Goal: Transaction & Acquisition: Book appointment/travel/reservation

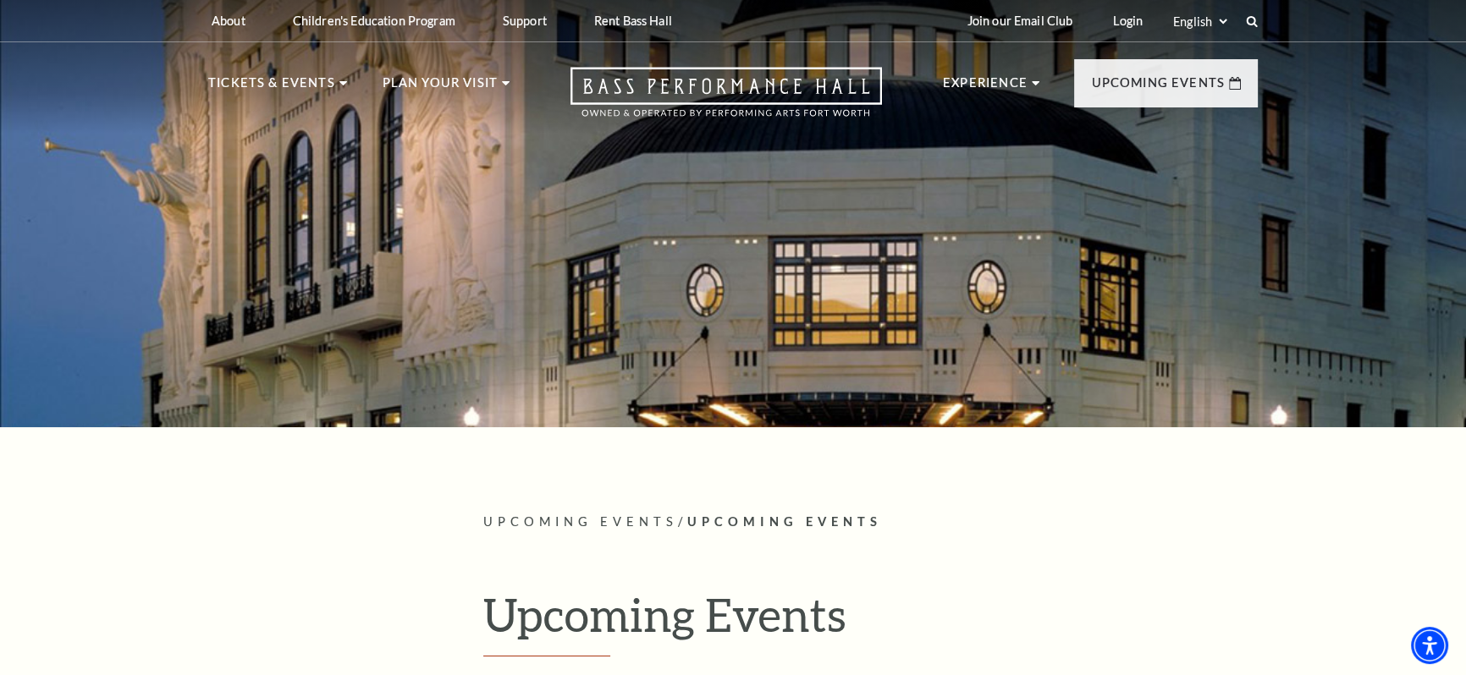
click at [636, 588] on h1 "Upcoming Events" at bounding box center [870, 621] width 774 height 69
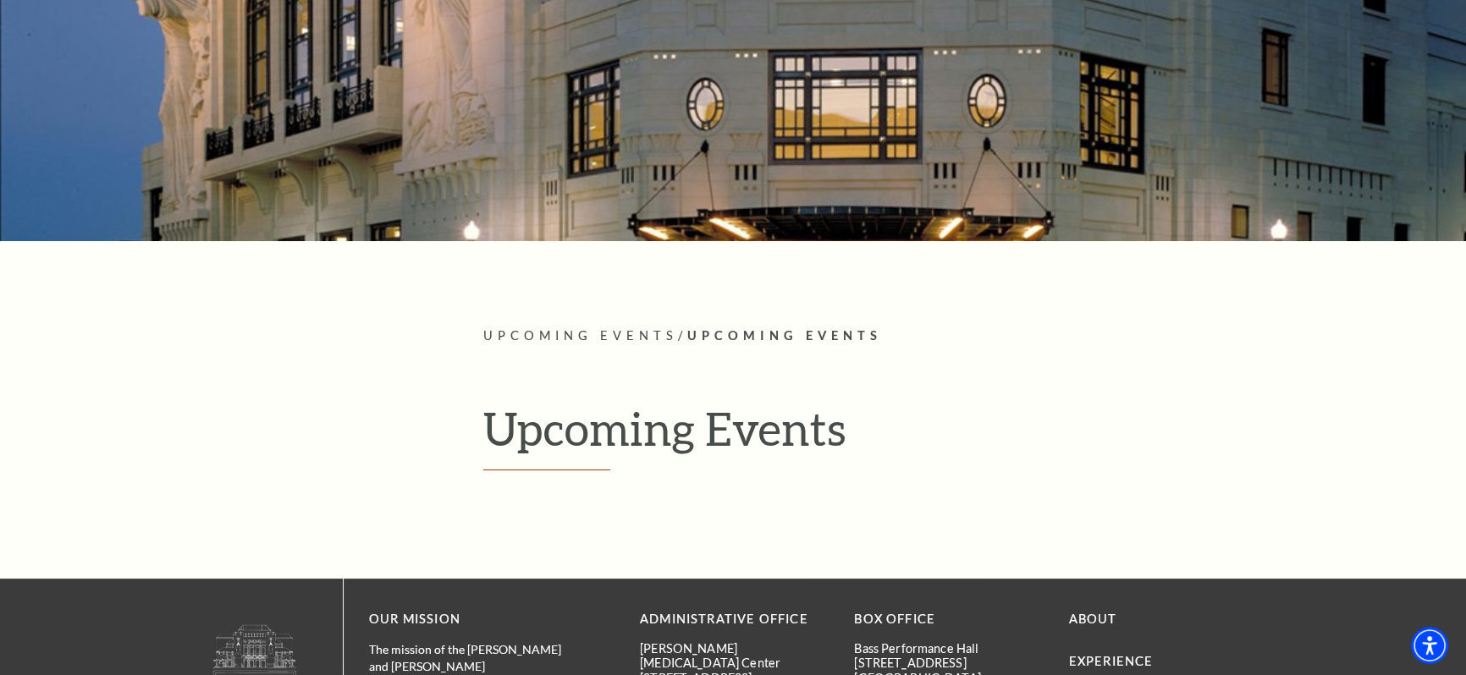
scroll to position [198, 0]
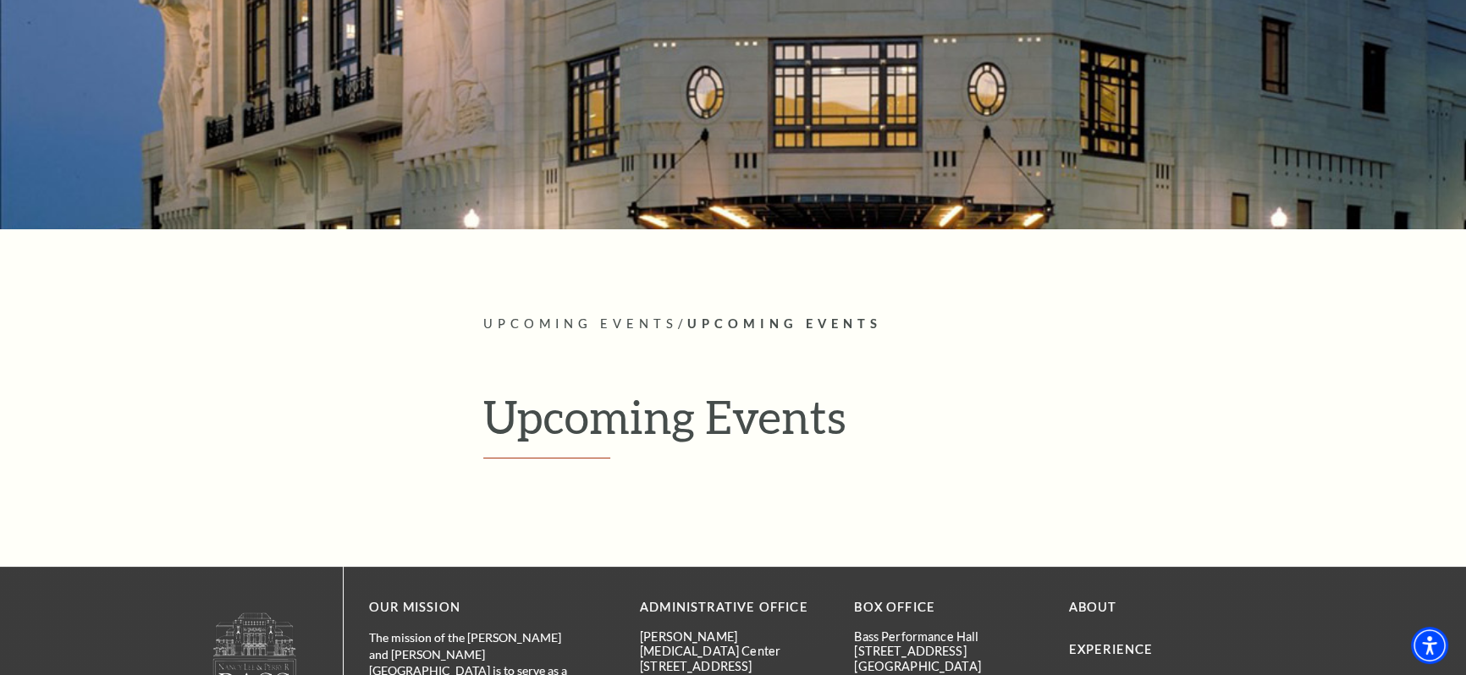
click at [715, 426] on h1 "Upcoming Events" at bounding box center [870, 423] width 774 height 69
click at [590, 462] on article "Upcoming Events / Upcoming Events Upcoming Events" at bounding box center [870, 398] width 774 height 169
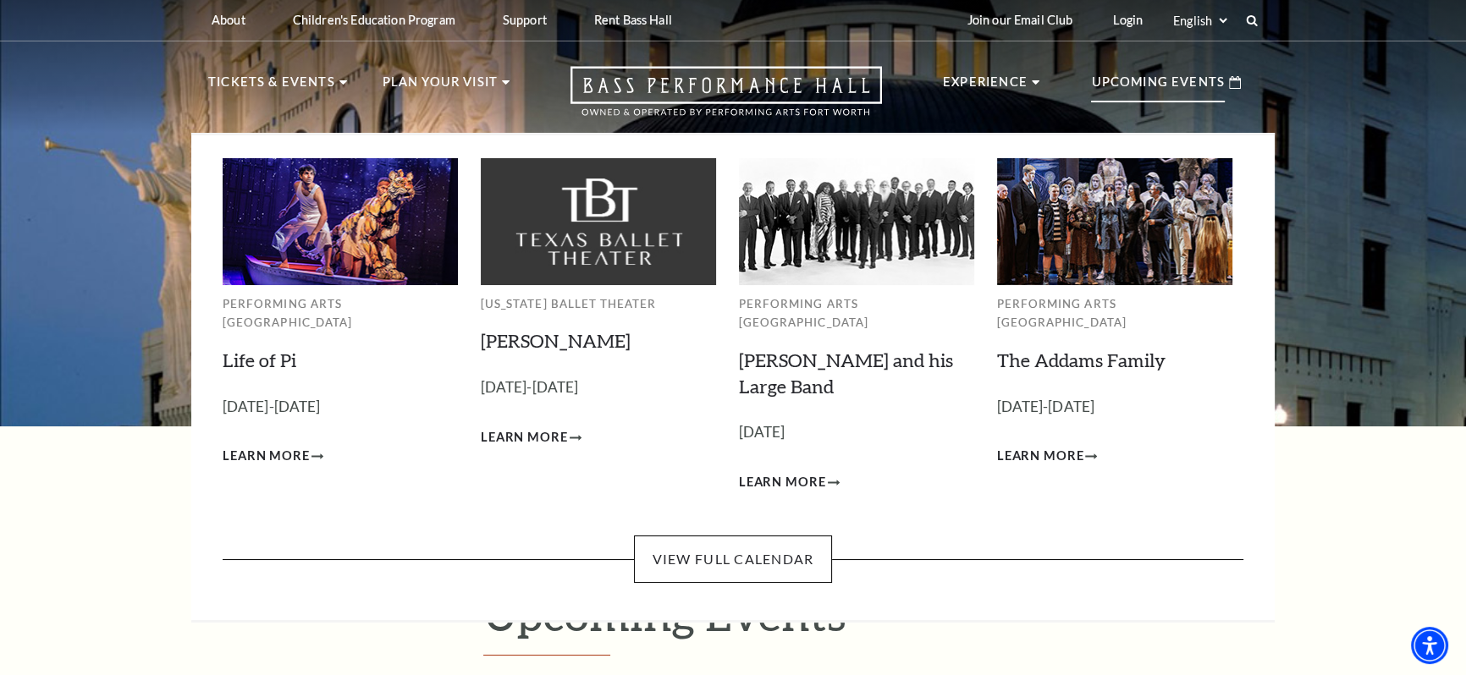
scroll to position [0, 0]
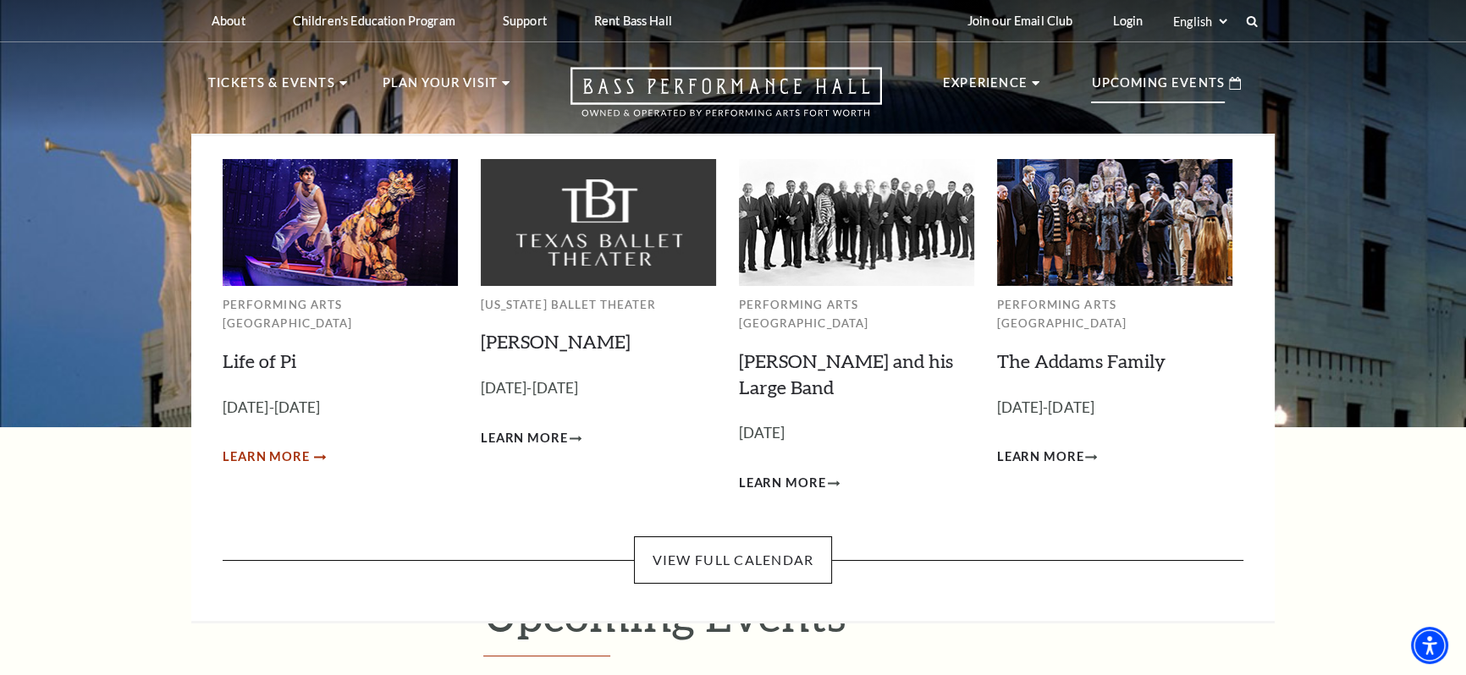
click at [280, 447] on span "Learn More" at bounding box center [266, 457] width 87 height 21
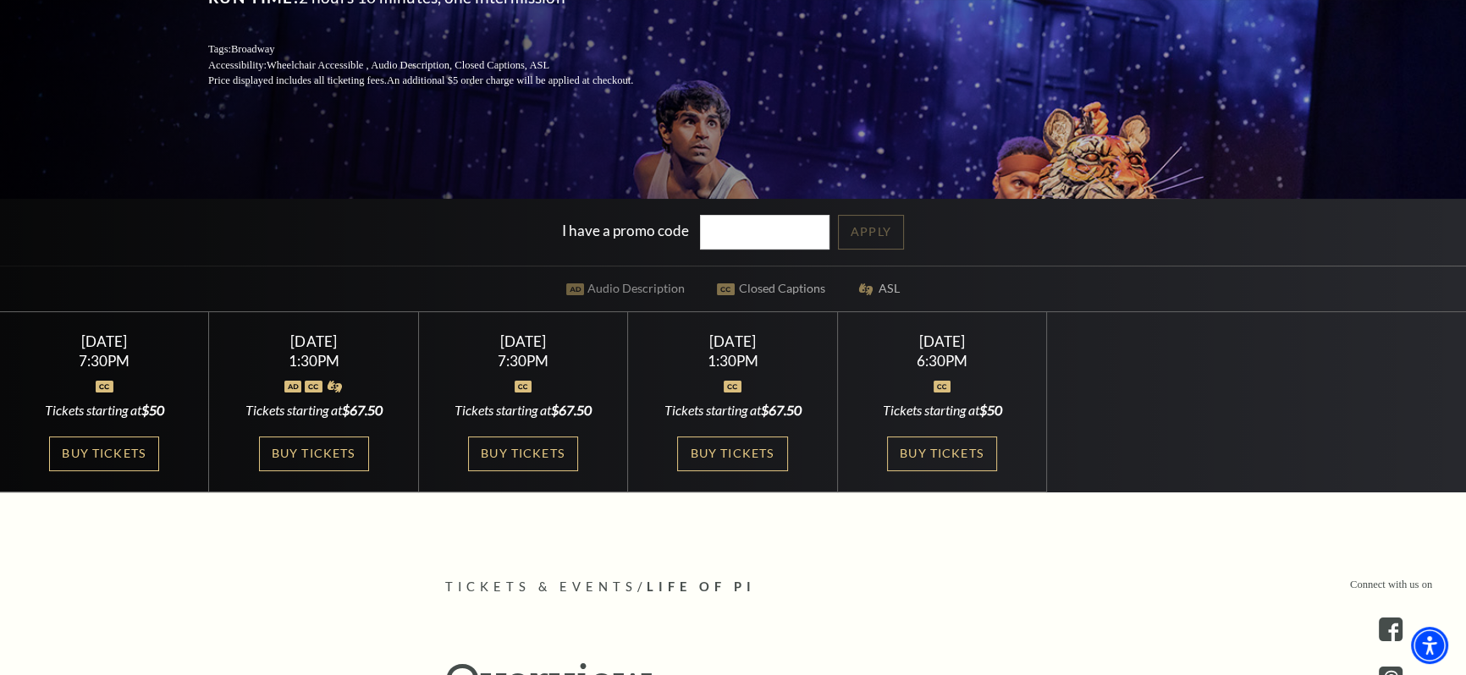
scroll to position [333, 0]
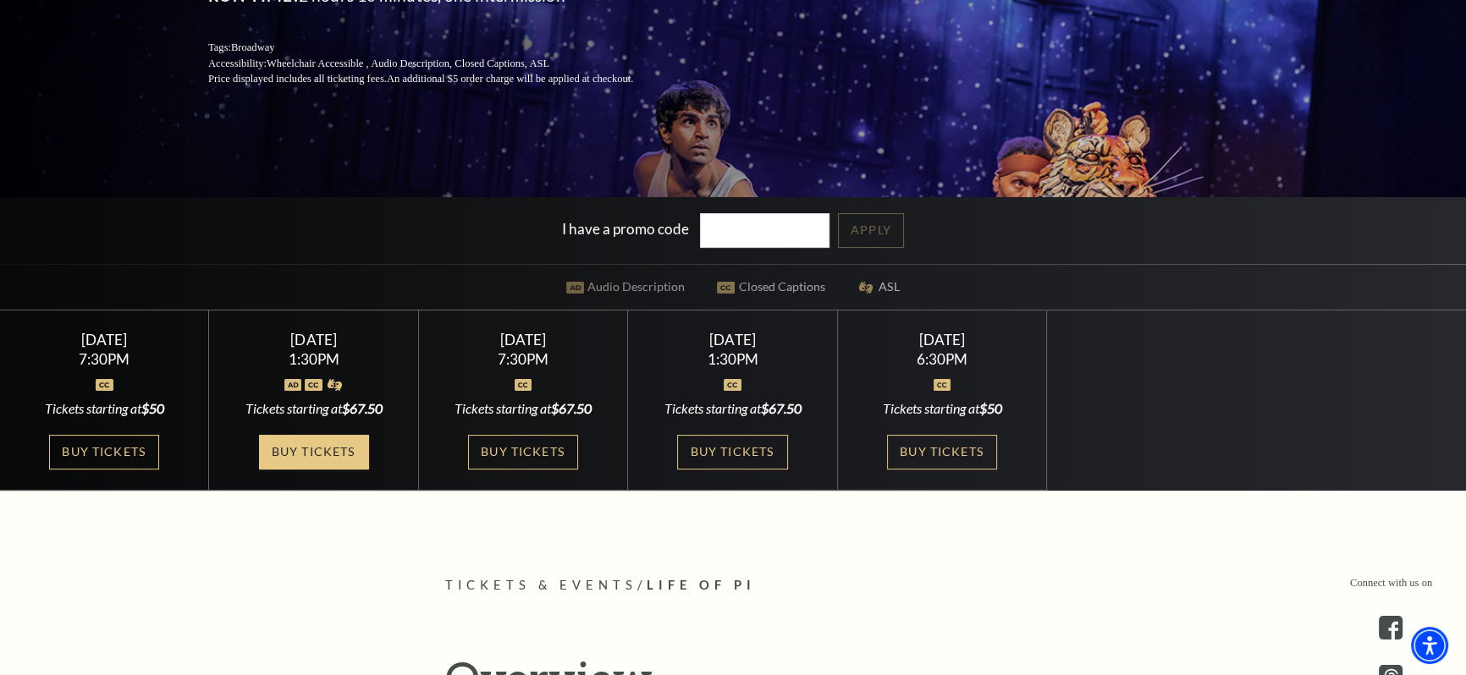
click at [317, 451] on link "Buy Tickets" at bounding box center [314, 452] width 110 height 35
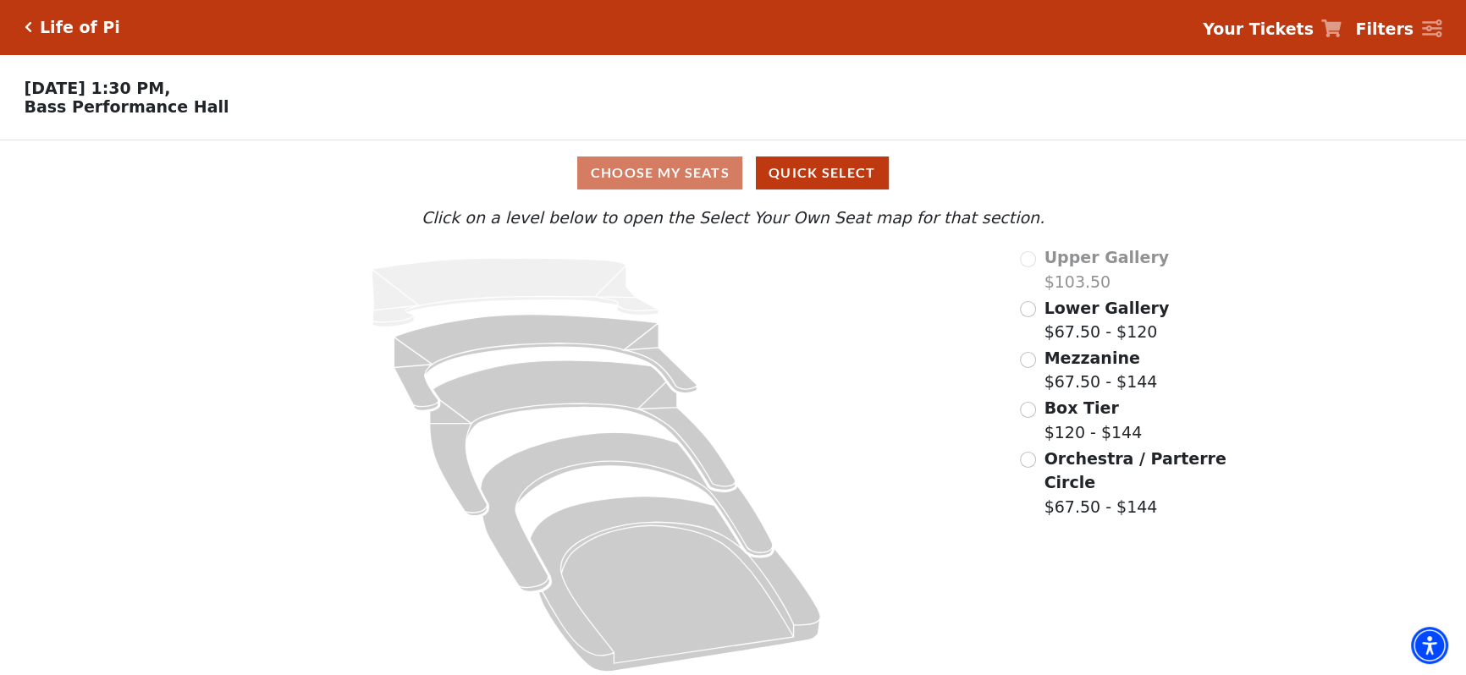
scroll to position [14, 0]
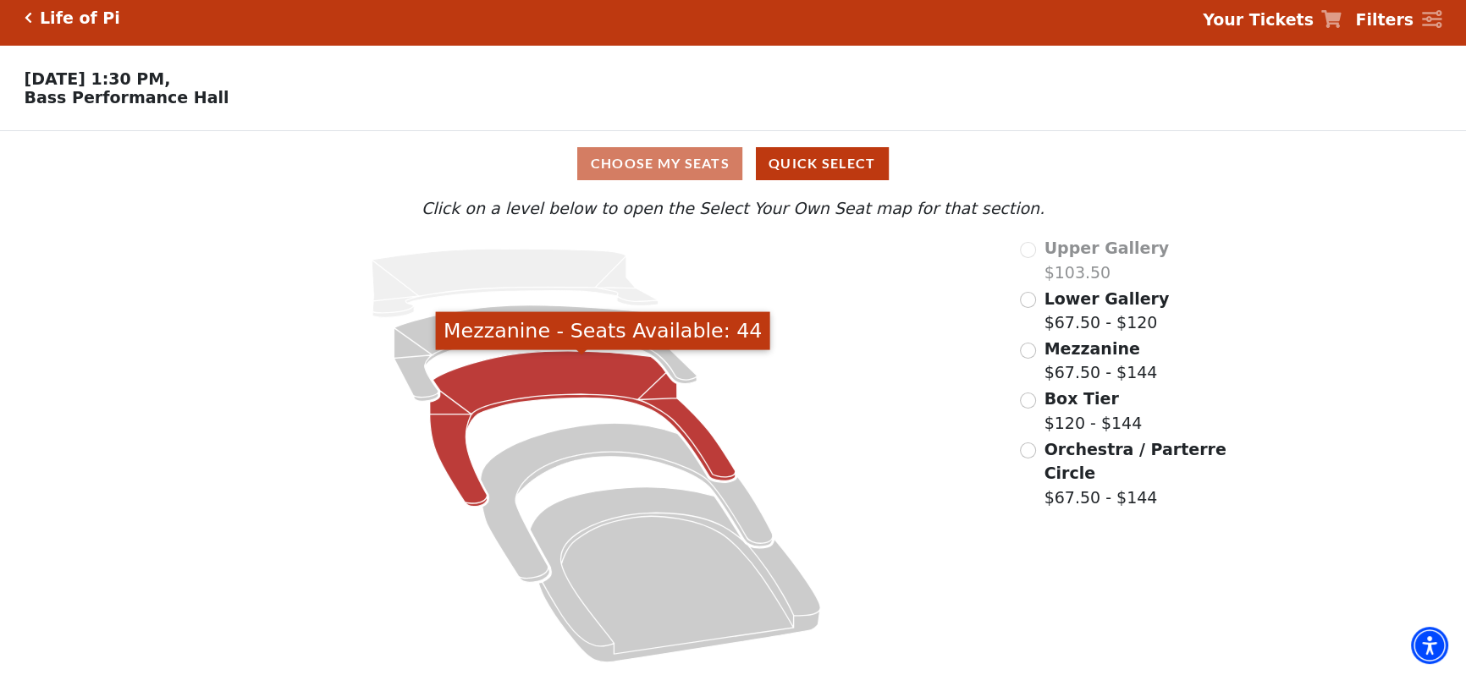
click at [521, 368] on icon "Mezzanine - Seats Available: 44" at bounding box center [582, 429] width 306 height 156
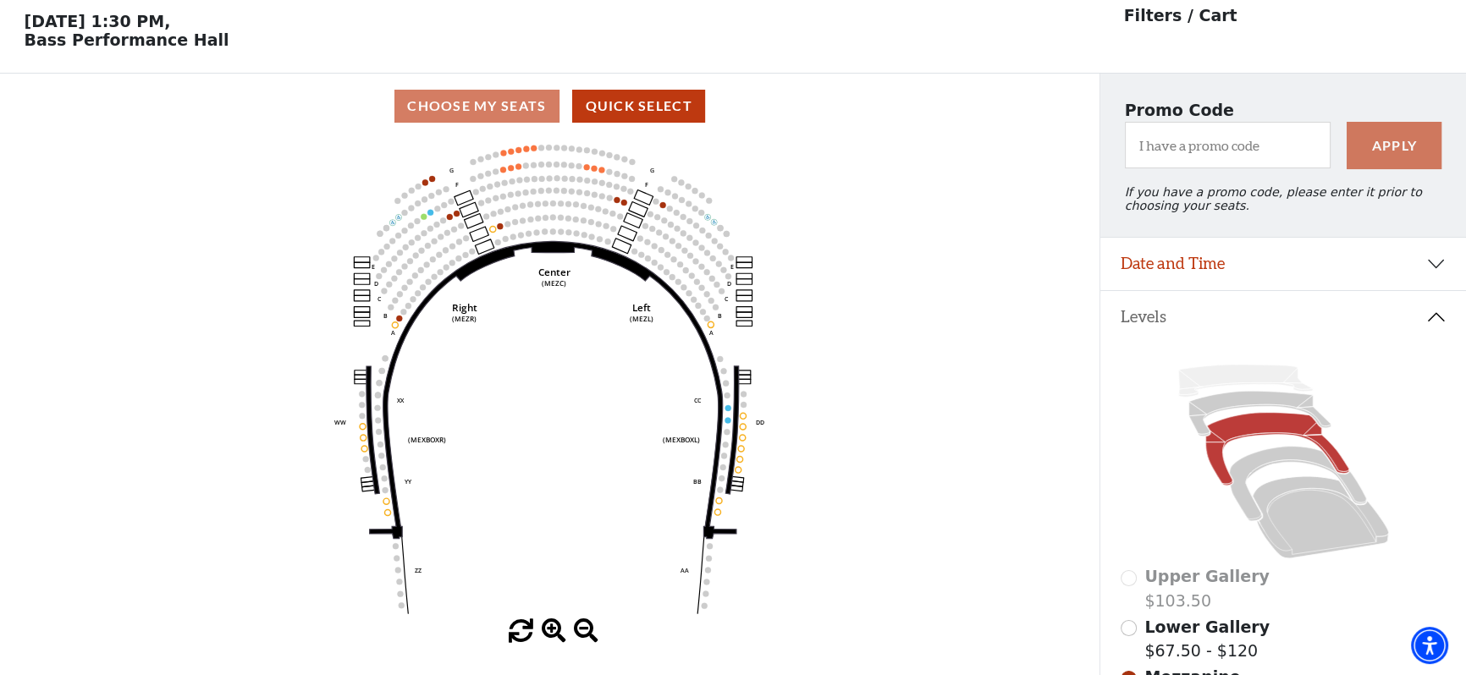
scroll to position [78, 0]
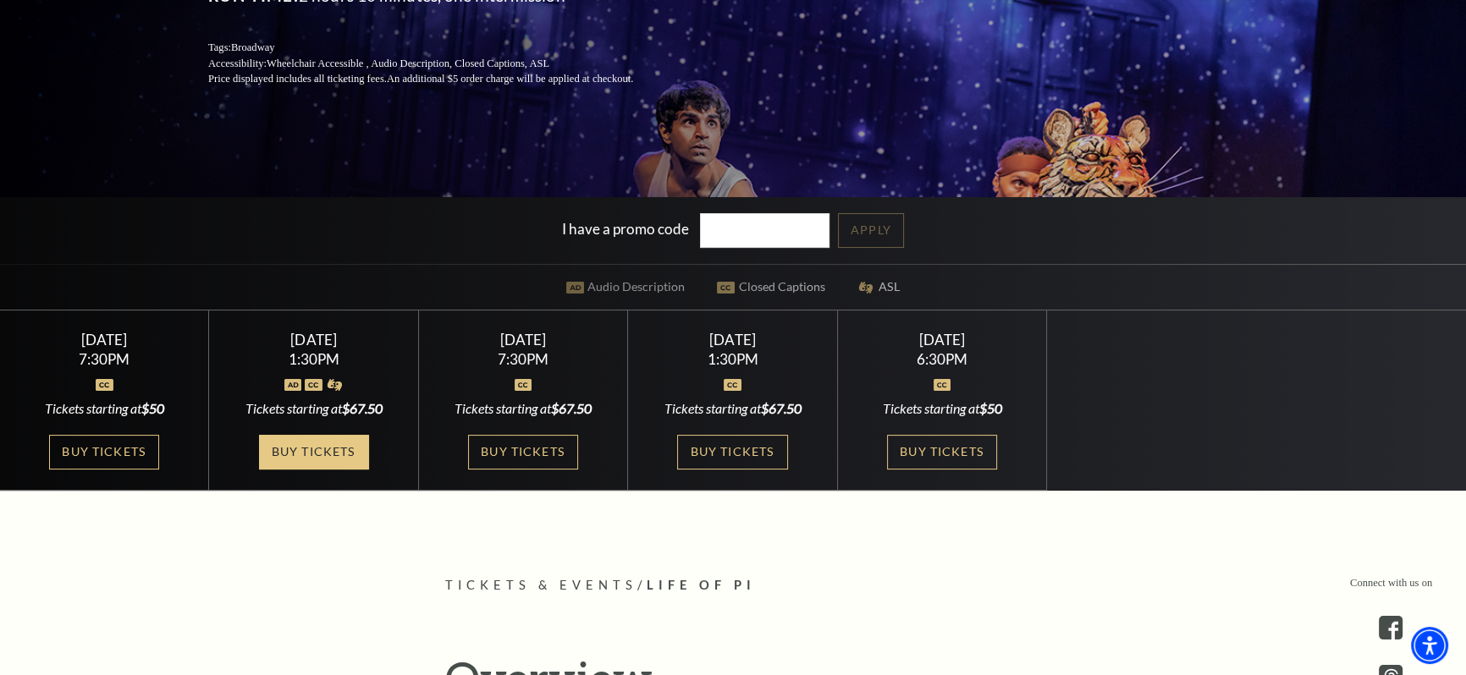
click at [336, 449] on link "Buy Tickets" at bounding box center [314, 452] width 110 height 35
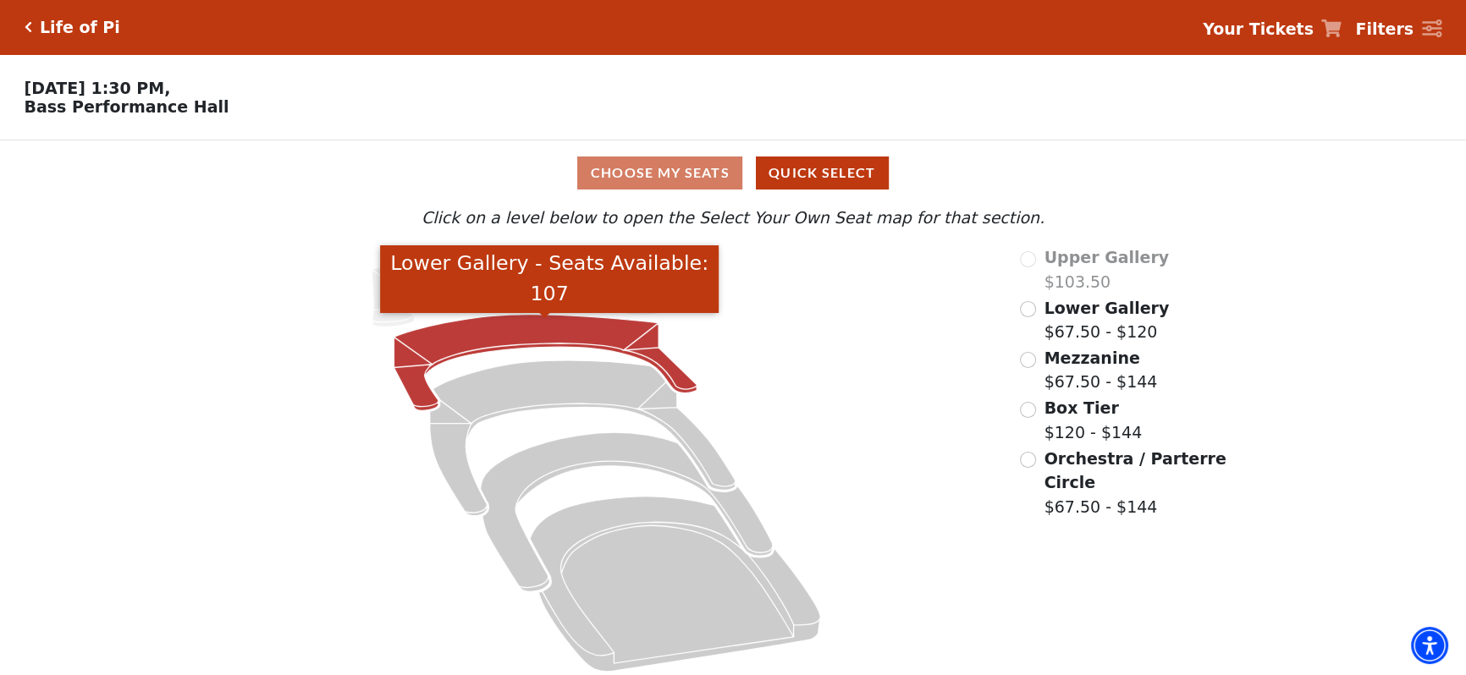
click at [473, 335] on icon "Lower Gallery - Seats Available: 107" at bounding box center [545, 363] width 303 height 96
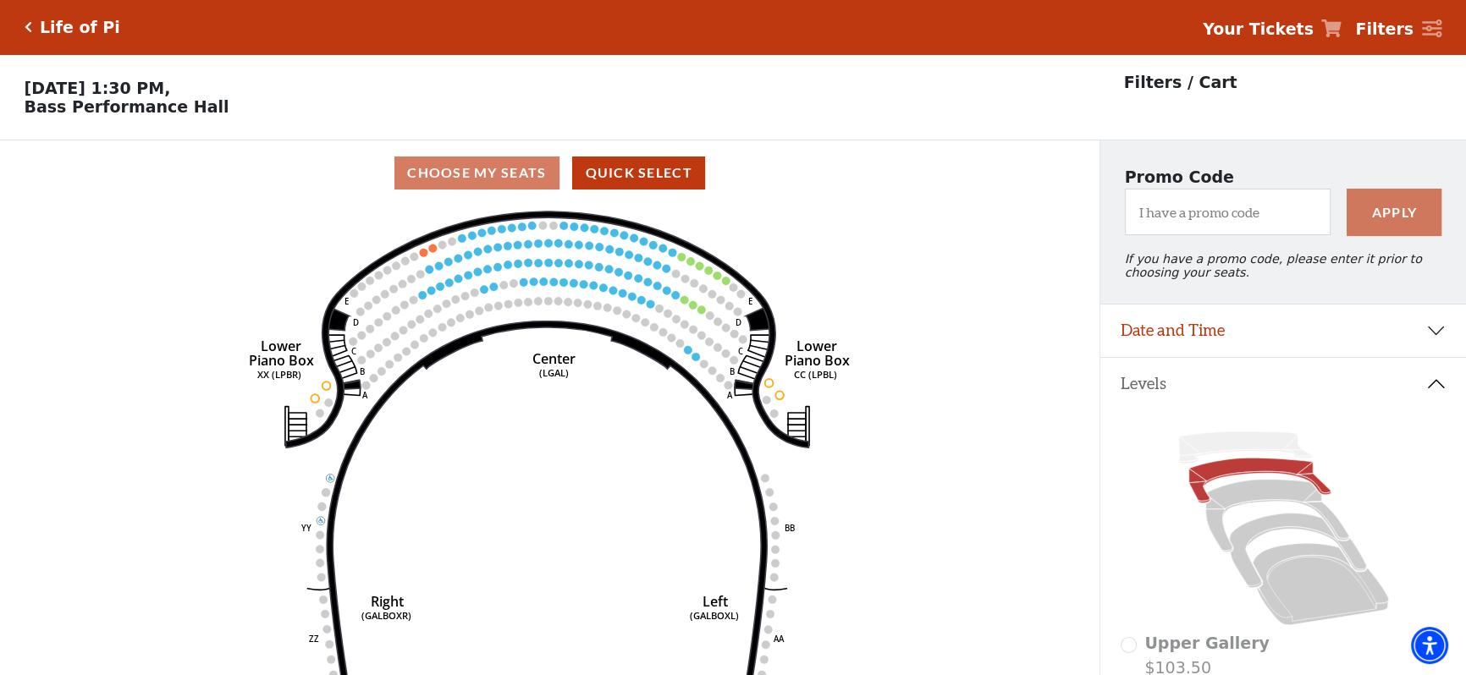
click at [28, 21] on icon "Click here to go back to filters" at bounding box center [29, 27] width 8 height 12
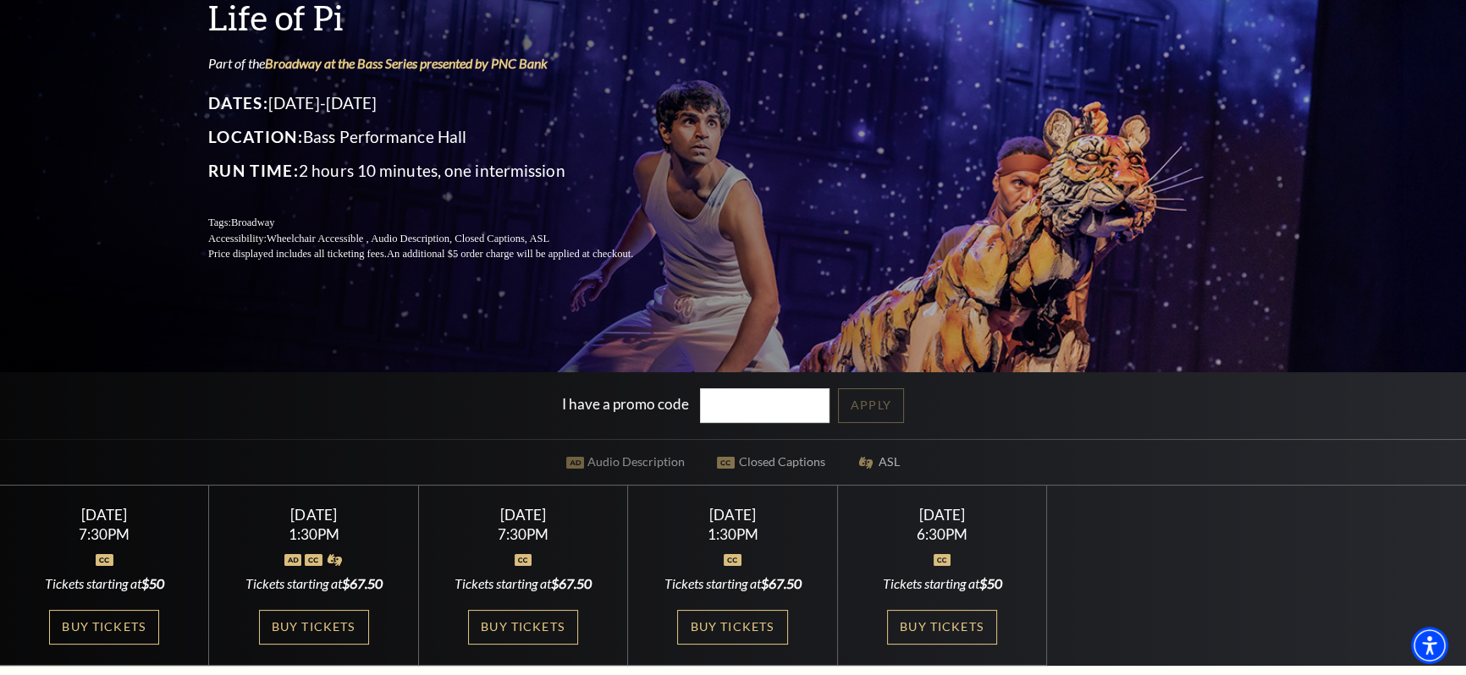
scroll to position [161, 0]
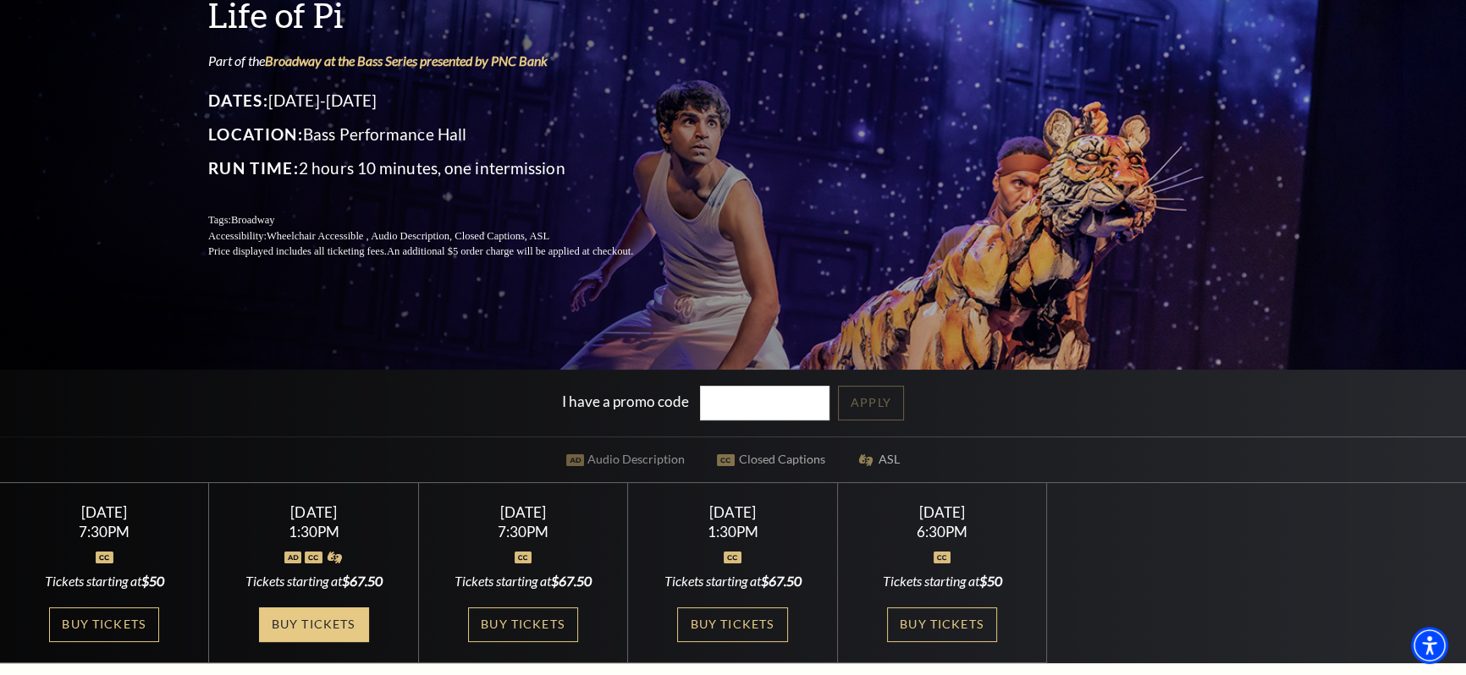
click at [317, 618] on link "Buy Tickets" at bounding box center [314, 625] width 110 height 35
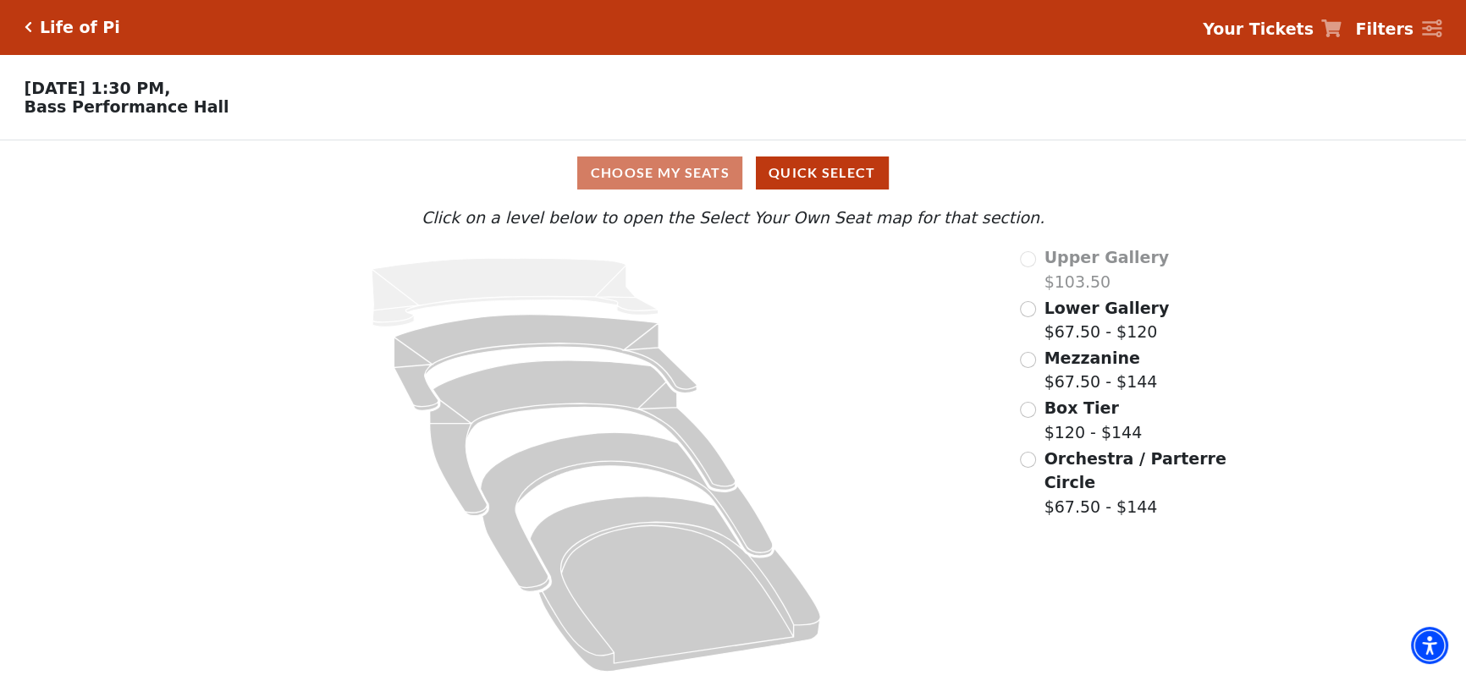
scroll to position [14, 0]
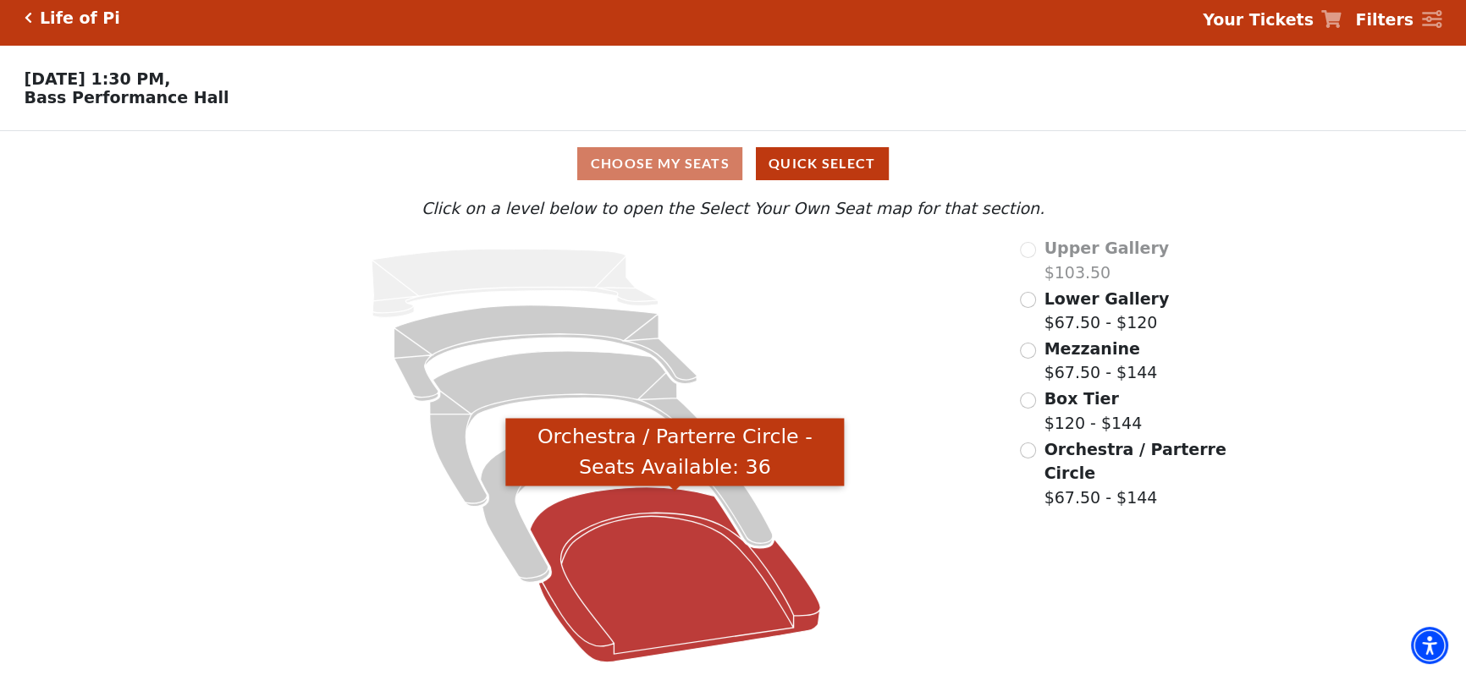
click at [630, 569] on icon "Orchestra / Parterre Circle - Seats Available: 36" at bounding box center [675, 574] width 290 height 175
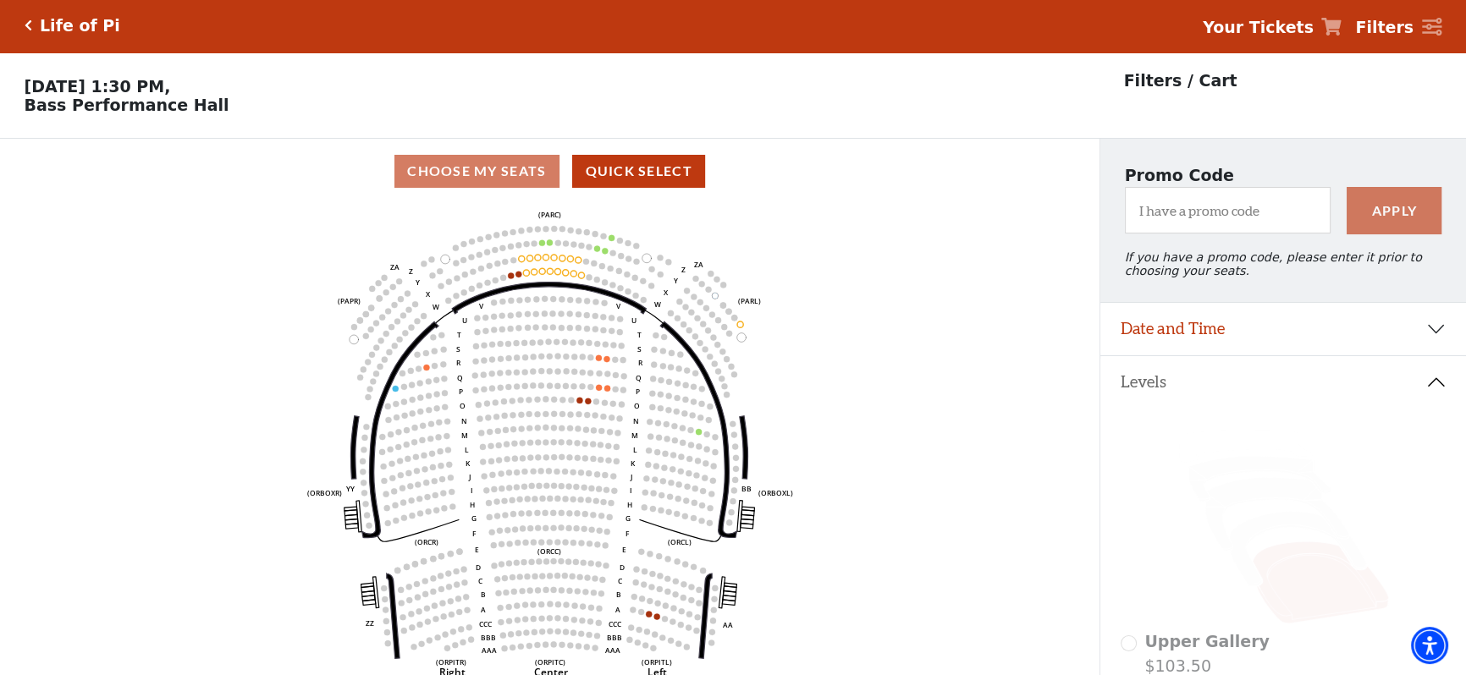
scroll to position [0, 0]
